Goal: Check status: Check status

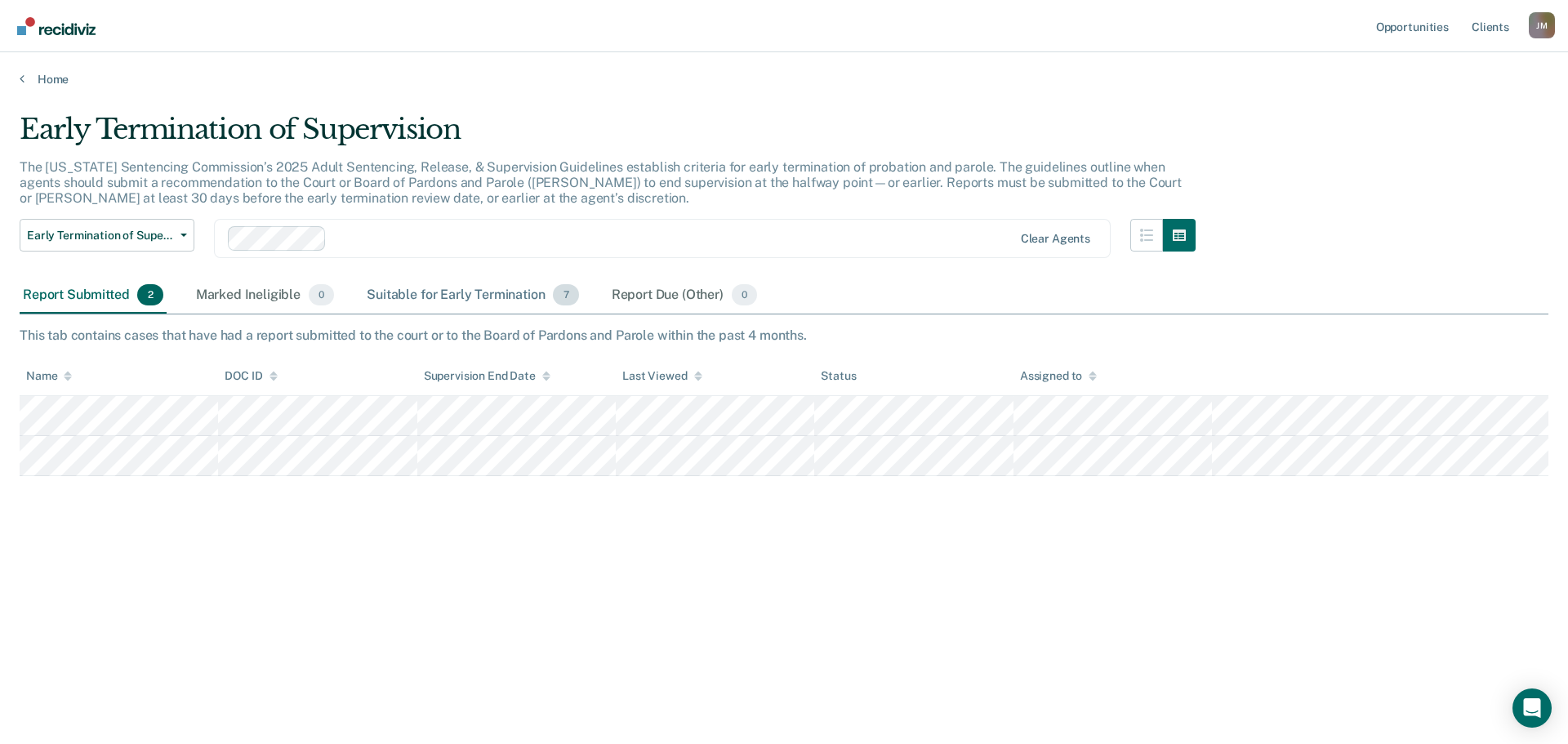
click at [479, 302] on div "Suitable for Early Termination 7" at bounding box center [472, 294] width 218 height 35
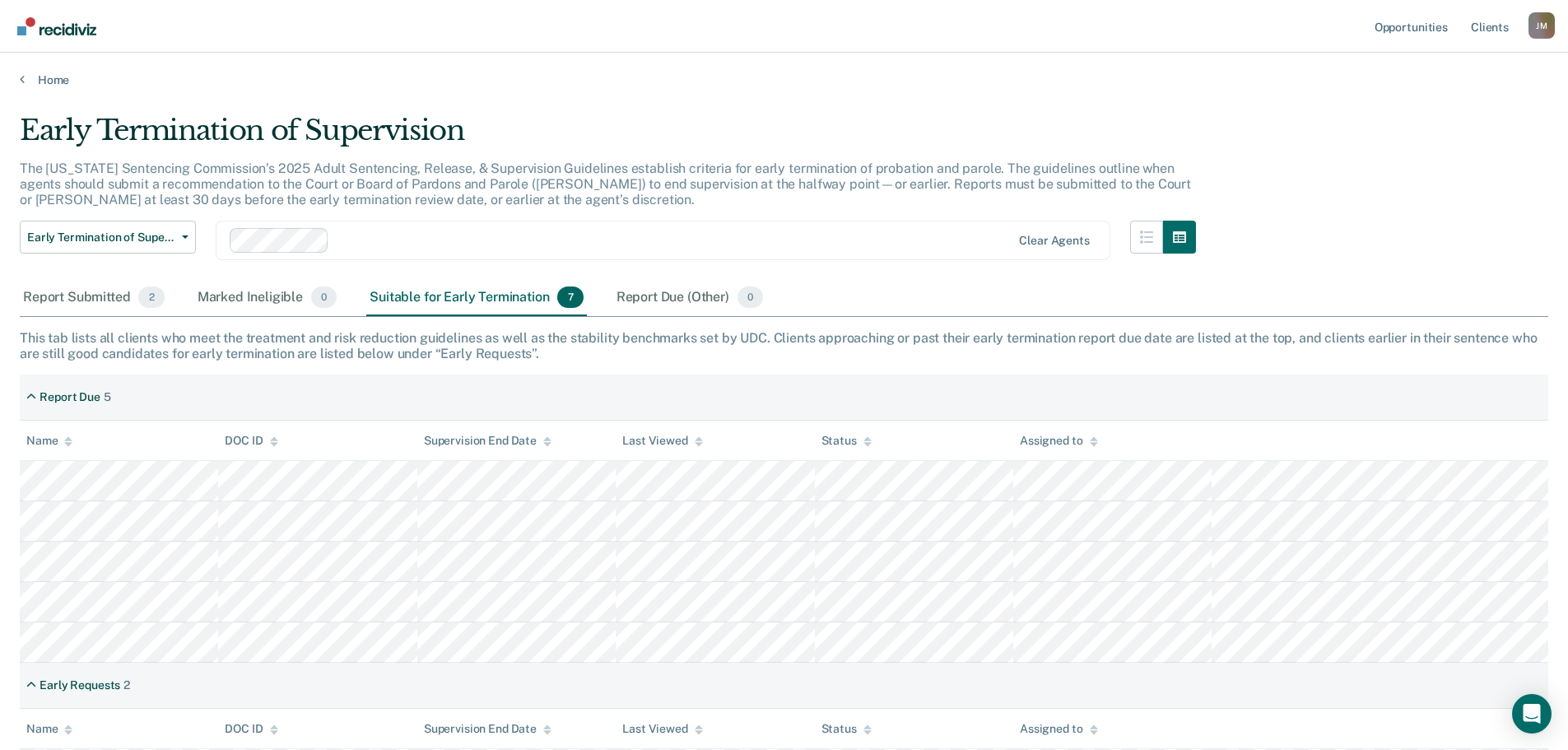
scroll to position [80, 0]
